Goal: Book appointment/travel/reservation

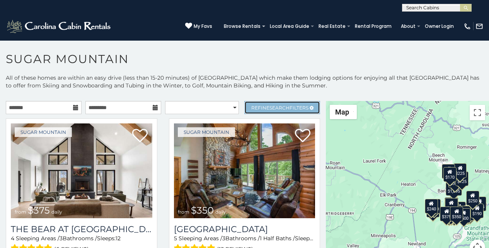
click at [251, 102] on link "Refine Search Filters" at bounding box center [283, 107] width 76 height 13
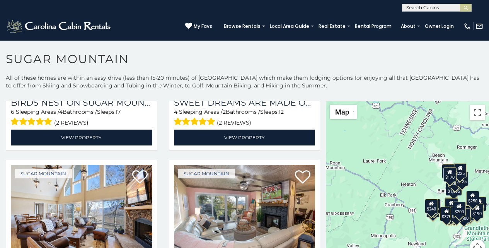
scroll to position [714, 0]
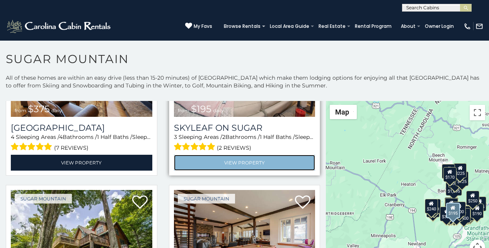
click at [174, 155] on link "View Property" at bounding box center [245, 163] width 142 height 16
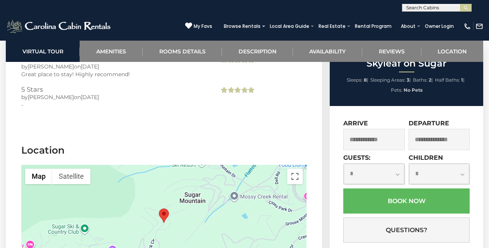
scroll to position [1941, 0]
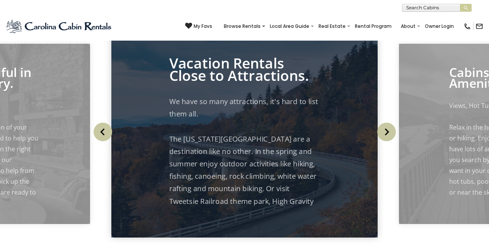
scroll to position [920, 0]
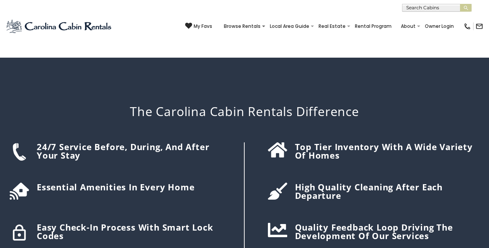
click at [260, 142] on div "Top tier inventory with a wide variety of homes" at bounding box center [364, 202] width 239 height 121
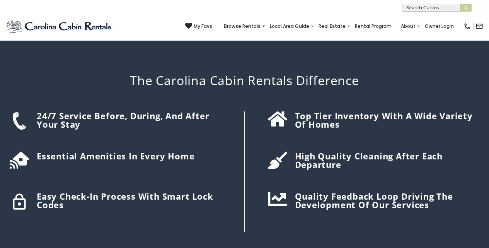
scroll to position [967, 0]
